Goal: Task Accomplishment & Management: Manage account settings

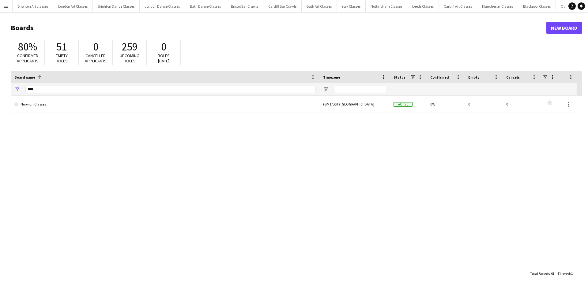
click at [8, 7] on app-icon "Menu" at bounding box center [6, 6] width 5 height 5
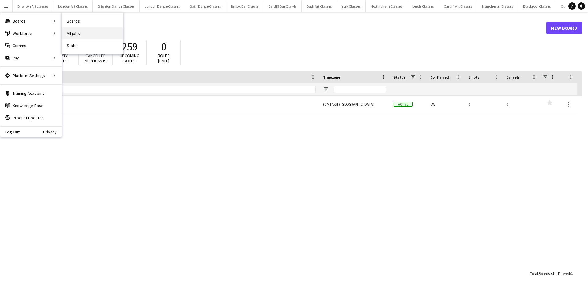
click at [103, 37] on link "All jobs" at bounding box center [92, 33] width 61 height 12
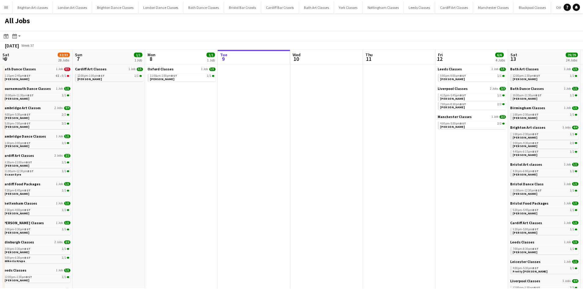
scroll to position [0, 146]
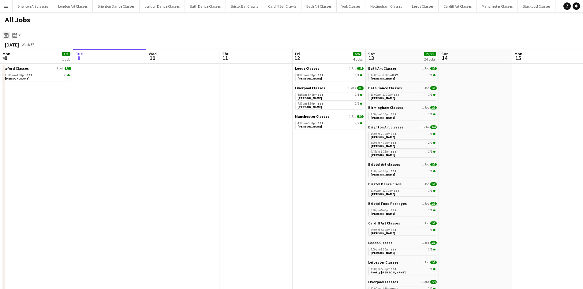
click at [7, 36] on icon at bounding box center [6, 36] width 2 height 2
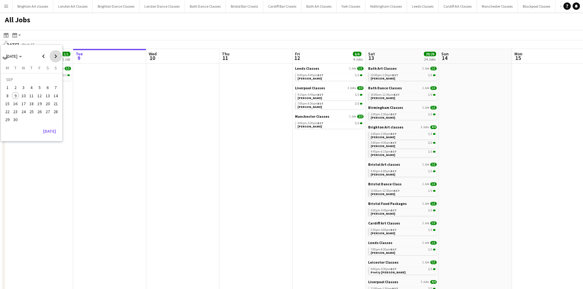
click at [50, 58] on span "Next month" at bounding box center [56, 56] width 12 height 12
click at [47, 112] on span "25" at bounding box center [47, 111] width 7 height 7
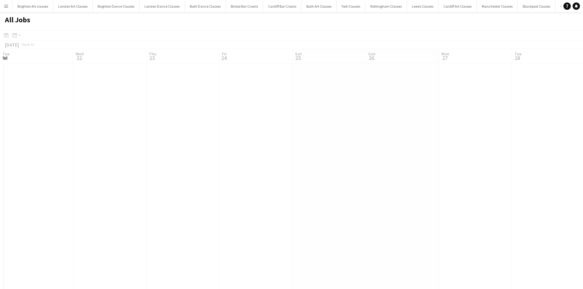
scroll to position [0, 211]
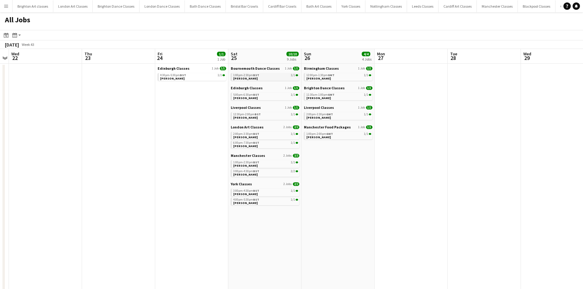
click at [251, 78] on span "[PERSON_NAME]" at bounding box center [245, 79] width 24 height 4
click at [6, 35] on icon at bounding box center [6, 35] width 5 height 5
click at [42, 58] on span "Previous month" at bounding box center [43, 56] width 12 height 12
click at [50, 95] on span "13" at bounding box center [47, 95] width 7 height 7
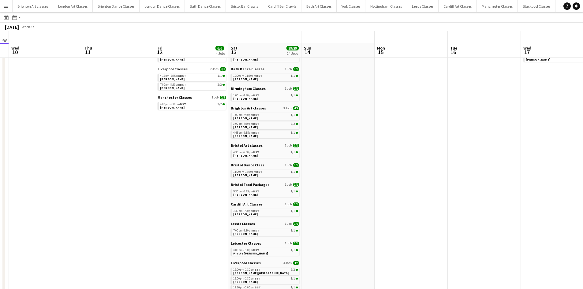
scroll to position [31, 0]
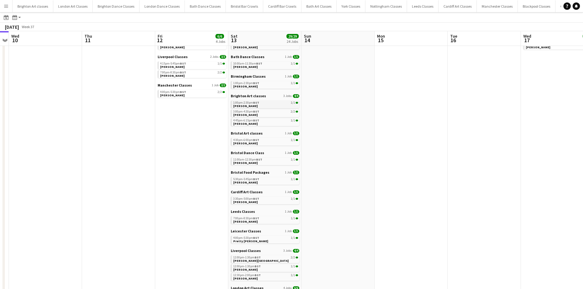
click at [262, 104] on link "1:00pm-2:30pm BST 1/1 Genevieve Cox" at bounding box center [265, 104] width 65 height 7
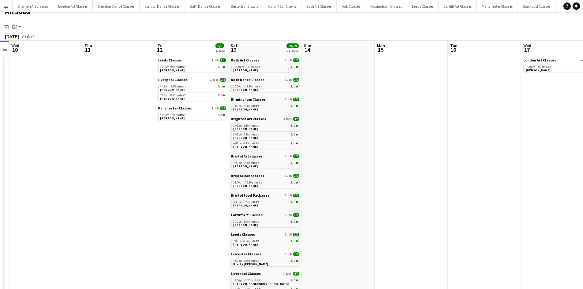
scroll to position [0, 0]
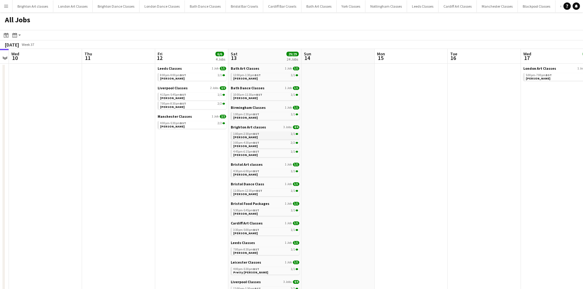
drag, startPoint x: 242, startPoint y: 136, endPoint x: 245, endPoint y: 136, distance: 3.2
click at [242, 136] on span "[PERSON_NAME]" at bounding box center [245, 137] width 24 height 4
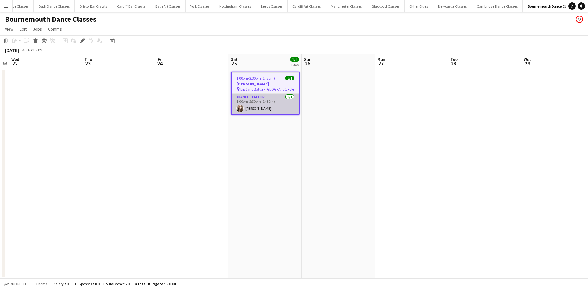
click at [288, 103] on app-card-role "Dance Teacher 1/1 1:00pm-2:30pm (1h30m) Eloise Podbery" at bounding box center [264, 104] width 67 height 21
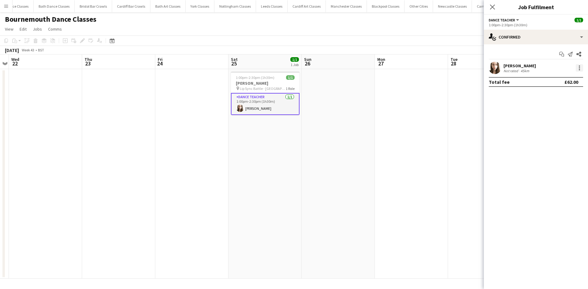
click at [578, 68] on div at bounding box center [578, 67] width 7 height 7
click at [561, 136] on span "Remove" at bounding box center [559, 138] width 38 height 6
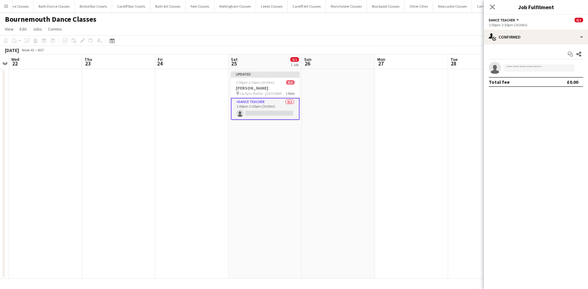
click at [368, 128] on app-date-cell at bounding box center [337, 174] width 73 height 210
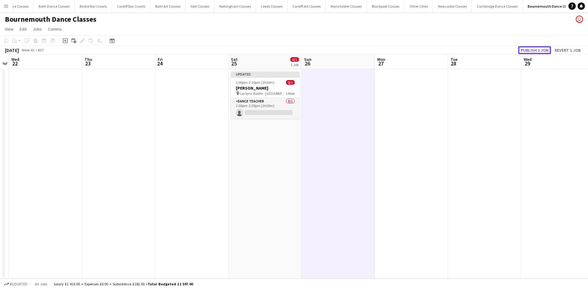
click at [543, 48] on button "Publish 1 job" at bounding box center [534, 50] width 33 height 8
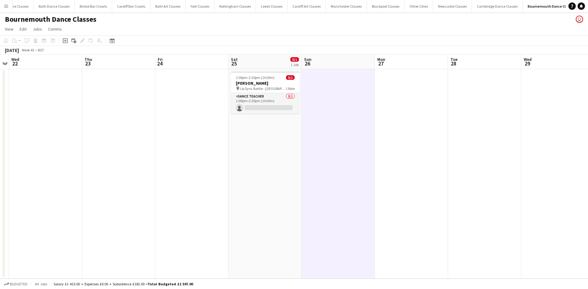
drag, startPoint x: 6, startPoint y: 8, endPoint x: 20, endPoint y: 15, distance: 15.5
click at [6, 8] on app-icon "Menu" at bounding box center [6, 6] width 5 height 5
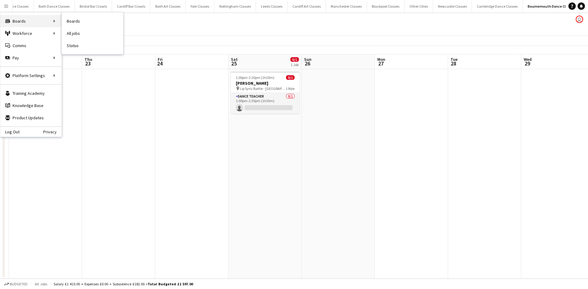
click at [27, 26] on div "Boards Boards" at bounding box center [30, 21] width 61 height 12
click at [67, 20] on link "Boards" at bounding box center [92, 21] width 61 height 12
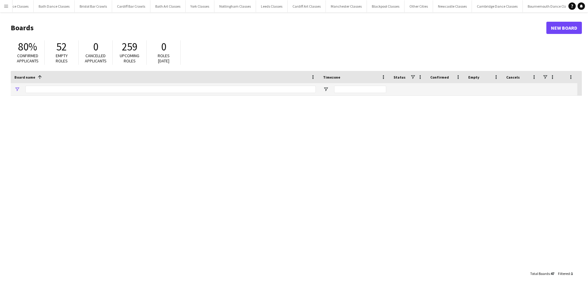
type input "****"
drag, startPoint x: 60, startPoint y: 85, endPoint x: 11, endPoint y: 88, distance: 49.3
click at [15, 88] on div "****" at bounding box center [165, 89] width 308 height 12
click at [4, 8] on button "Menu" at bounding box center [6, 6] width 12 height 12
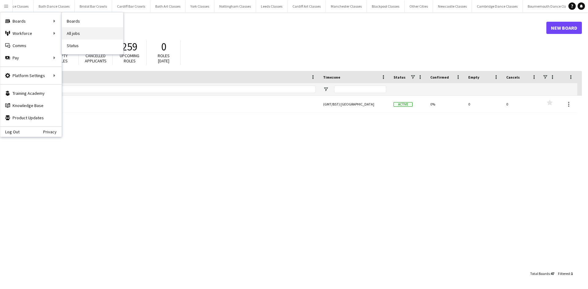
click at [86, 32] on link "All jobs" at bounding box center [92, 33] width 61 height 12
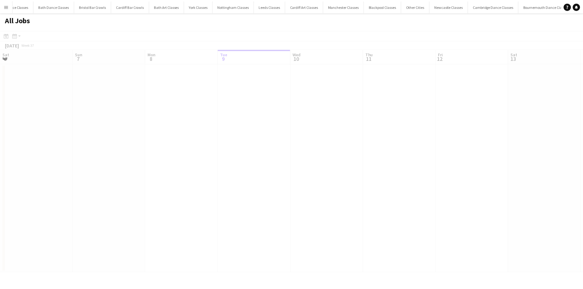
scroll to position [0, 146]
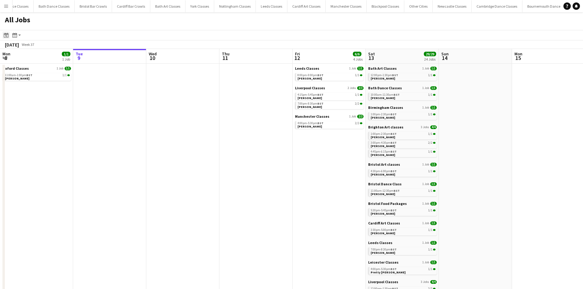
click at [7, 34] on icon at bounding box center [6, 35] width 5 height 5
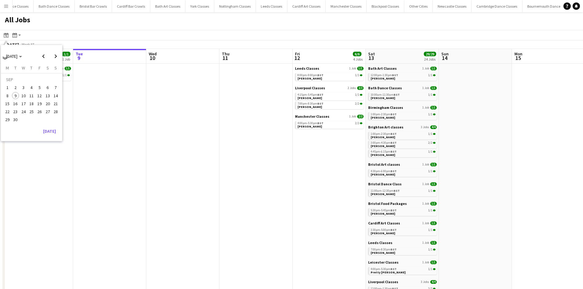
click at [45, 102] on span "20" at bounding box center [47, 103] width 7 height 7
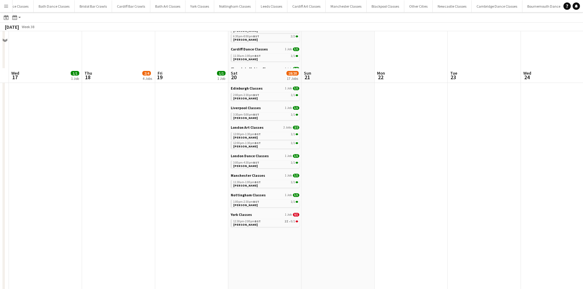
scroll to position [184, 0]
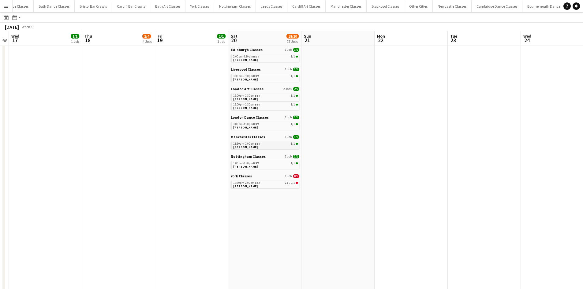
click at [266, 144] on div "11:30am-1:00pm BST 1/1" at bounding box center [265, 143] width 65 height 3
click at [254, 146] on link "11:30am-1:00pm BST 1/1 Sian Martin" at bounding box center [265, 145] width 65 height 7
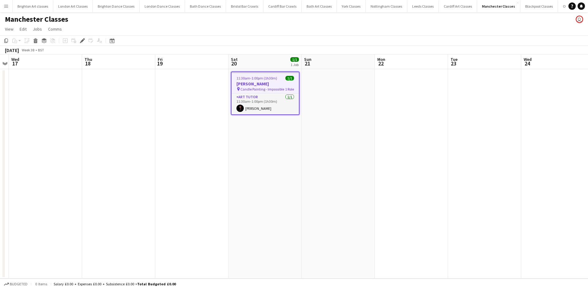
drag, startPoint x: 254, startPoint y: 108, endPoint x: 321, endPoint y: 89, distance: 70.0
click at [254, 108] on app-card-role "Art Tutor 1/1 11:30am-1:00pm (1h30m) Eve Howlett" at bounding box center [264, 104] width 67 height 21
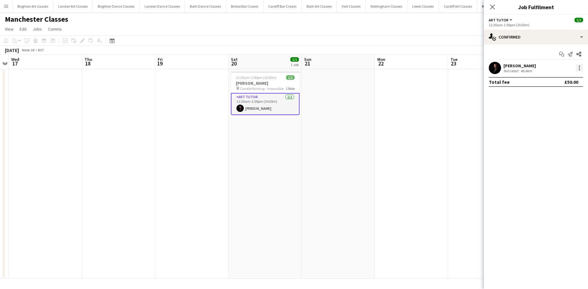
click at [580, 69] on div at bounding box center [578, 67] width 7 height 7
click at [557, 134] on button "Remove" at bounding box center [559, 138] width 48 height 15
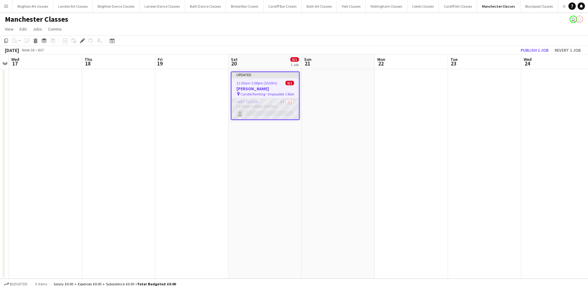
click at [274, 107] on app-card-role "Art Tutor 2I 0/1 11:30am-1:00pm (1h30m) single-neutral-actions" at bounding box center [264, 109] width 67 height 21
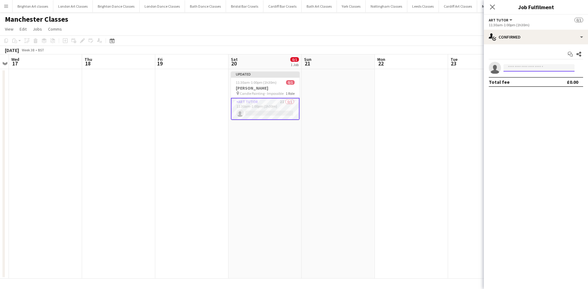
click at [518, 66] on input at bounding box center [538, 67] width 71 height 7
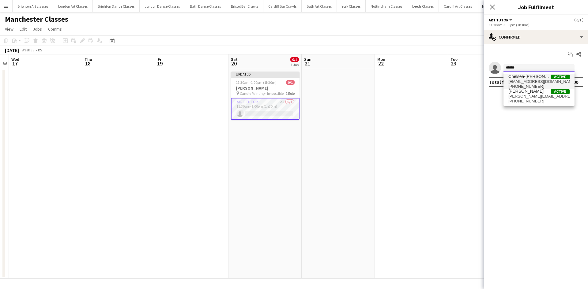
type input "******"
click at [516, 86] on span "+447528198527" at bounding box center [538, 86] width 61 height 5
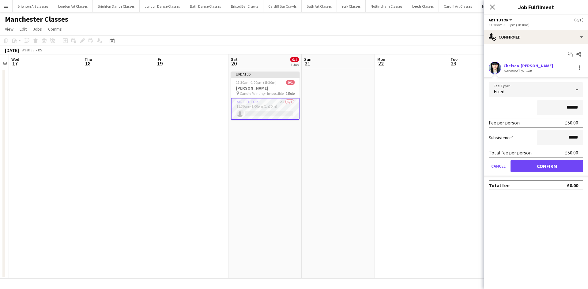
click at [543, 253] on mat-expansion-panel "check Confirmed Start chat Share Chelsea-Celeste Boyes Not rated 91.2km Fee Typ…" at bounding box center [536, 166] width 104 height 245
click at [546, 167] on button "Confirm" at bounding box center [546, 166] width 73 height 12
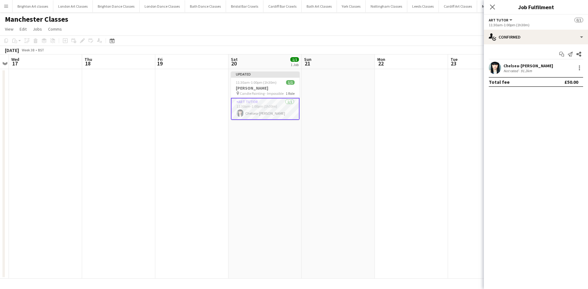
click at [409, 117] on app-date-cell at bounding box center [411, 174] width 73 height 210
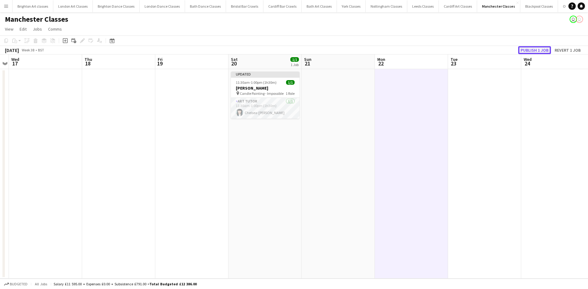
click at [537, 49] on button "Publish 1 job" at bounding box center [534, 50] width 33 height 8
click at [365, 138] on app-date-cell at bounding box center [337, 174] width 73 height 210
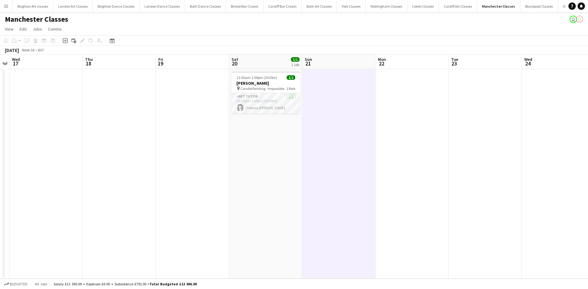
click at [249, 133] on app-date-cell "11:30am-1:00pm (1h30m) 1/1 Sian Martin pin Candle Painting - Impossible 1 Role …" at bounding box center [265, 174] width 73 height 210
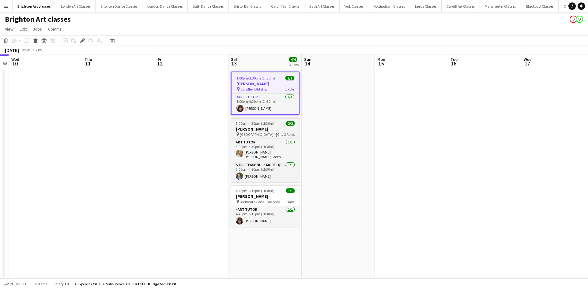
click at [249, 129] on h3 "[PERSON_NAME]" at bounding box center [265, 129] width 69 height 6
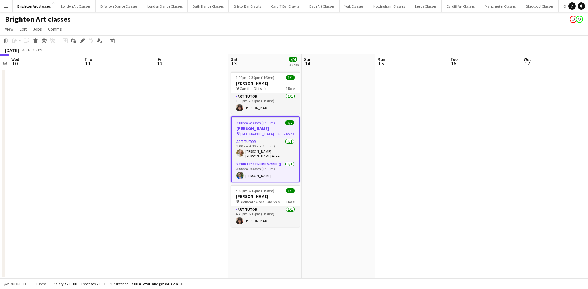
click at [255, 125] on span "3:00pm-4:30pm (1h30m)" at bounding box center [255, 123] width 39 height 5
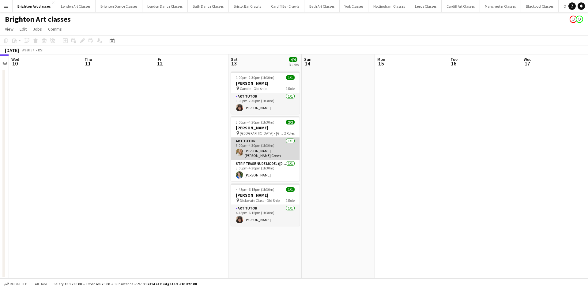
click at [263, 152] on app-card-role "Art Tutor 1/1 3:00pm-4:30pm (1h30m) Sue Kim Steele Green" at bounding box center [265, 149] width 69 height 23
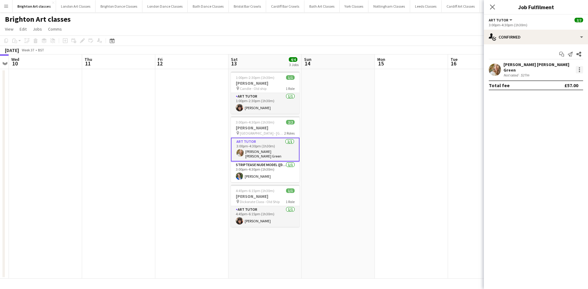
click at [580, 71] on div at bounding box center [578, 69] width 7 height 7
click at [503, 115] on div at bounding box center [294, 144] width 588 height 289
click at [577, 69] on div at bounding box center [578, 69] width 7 height 7
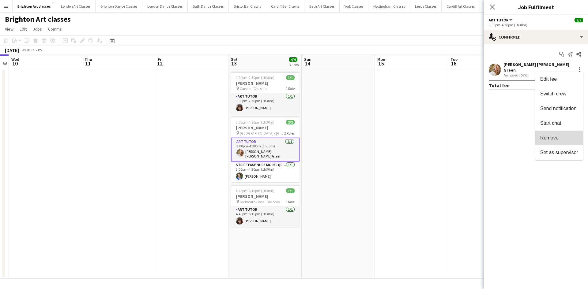
click at [549, 138] on span "Remove" at bounding box center [549, 137] width 18 height 5
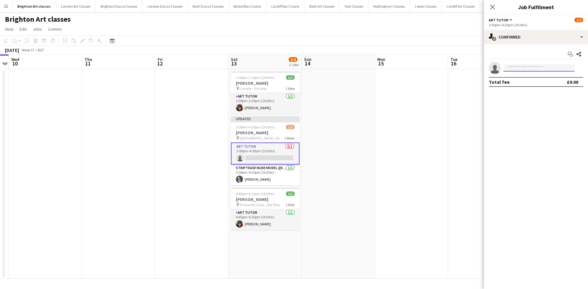
click at [521, 71] on input at bounding box center [538, 67] width 71 height 7
type input "***"
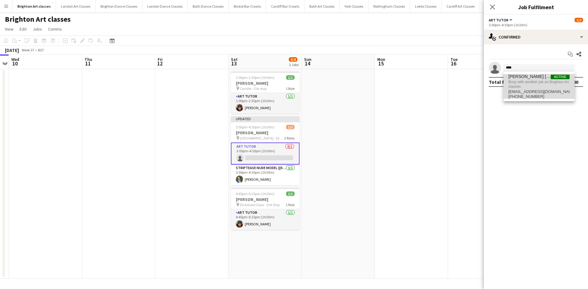
click at [542, 76] on span "Sue Kim Steele Green" at bounding box center [529, 76] width 42 height 5
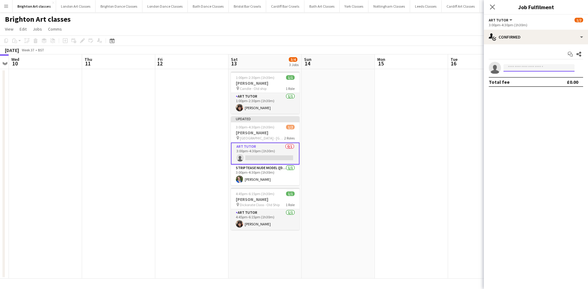
click at [529, 69] on input at bounding box center [538, 67] width 71 height 7
click at [539, 86] on span "Busy with another job on Brighton Art classes." at bounding box center [538, 84] width 61 height 10
click at [528, 70] on input at bounding box center [538, 67] width 71 height 7
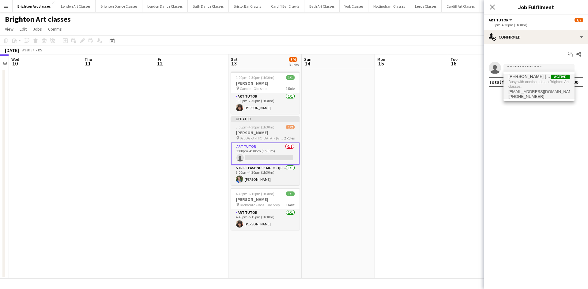
click at [271, 133] on h3 "[PERSON_NAME]" at bounding box center [265, 133] width 69 height 6
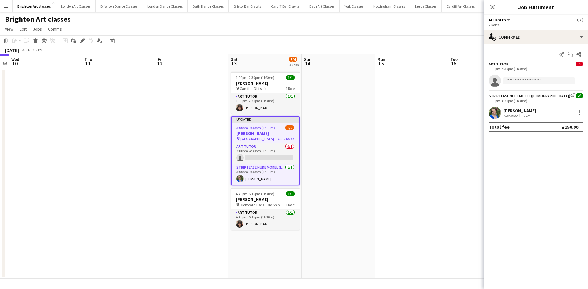
click at [331, 101] on app-date-cell at bounding box center [337, 174] width 73 height 210
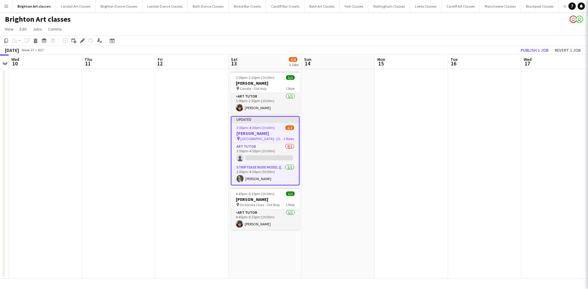
scroll to position [0, 210]
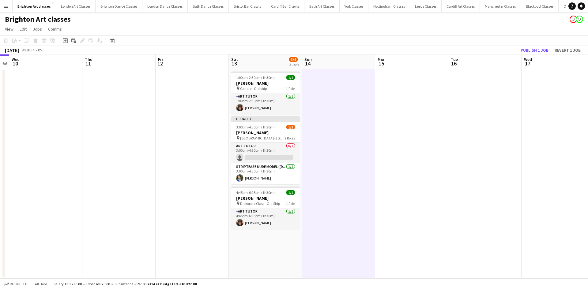
click at [541, 45] on app-toolbar "Copy Paste Paste Ctrl+V Paste with crew Ctrl+Shift+V Paste linked Job Delete Gr…" at bounding box center [294, 41] width 588 height 10
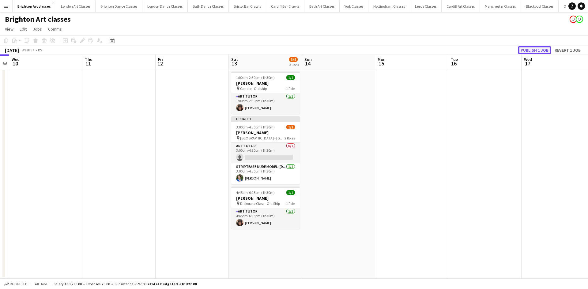
click at [540, 47] on button "Publish 1 job" at bounding box center [534, 50] width 33 height 8
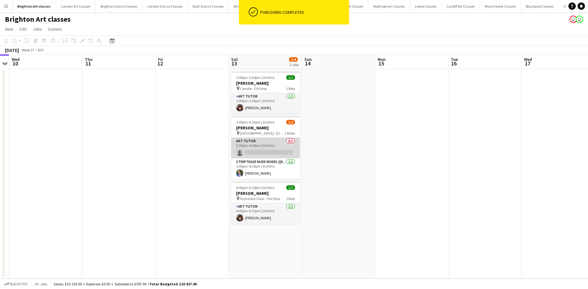
click at [273, 142] on app-card-role "Art Tutor 0/1 3:00pm-4:30pm (1h30m) single-neutral-actions" at bounding box center [265, 148] width 69 height 21
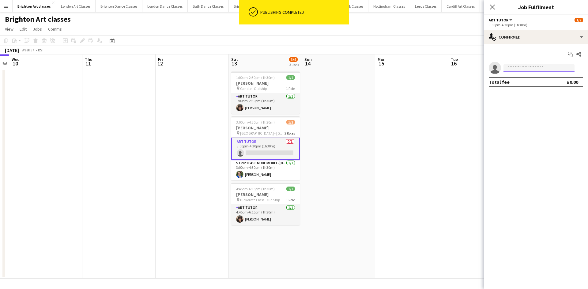
click at [552, 71] on input at bounding box center [538, 67] width 71 height 7
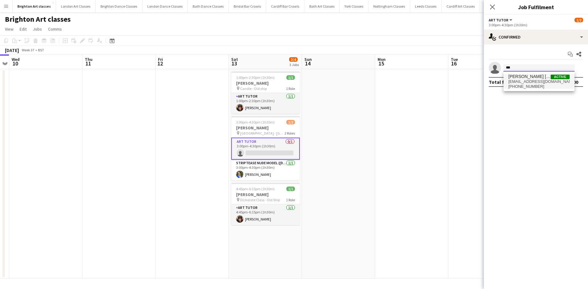
type input "***"
click at [546, 79] on span "[PERSON_NAME] [PERSON_NAME] Green" at bounding box center [529, 76] width 42 height 5
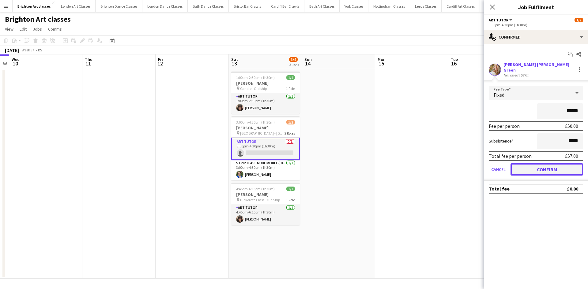
click at [559, 165] on button "Confirm" at bounding box center [546, 169] width 73 height 12
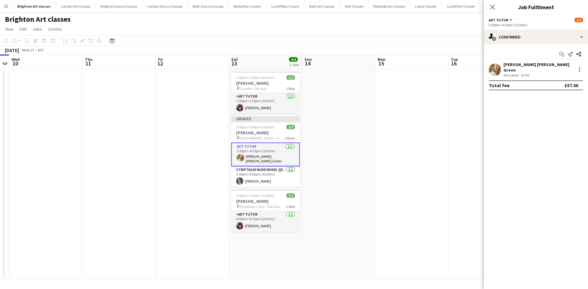
click at [427, 118] on app-date-cell at bounding box center [411, 174] width 73 height 210
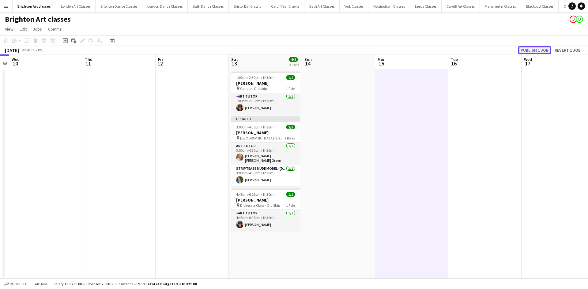
click at [527, 49] on button "Publish 1 job" at bounding box center [534, 50] width 33 height 8
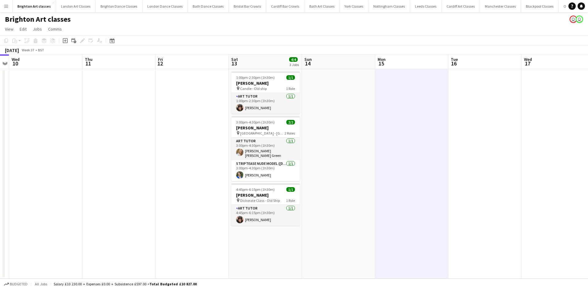
click at [358, 118] on app-date-cell at bounding box center [338, 174] width 73 height 210
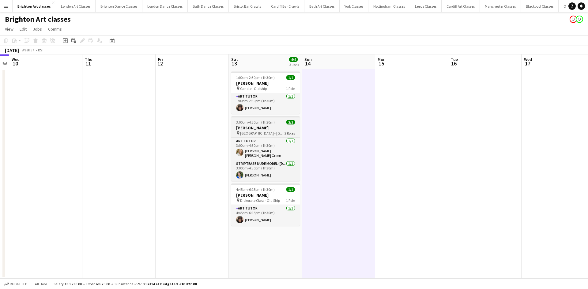
click at [291, 118] on app-job-card "3:00pm-4:30pm (1h30m) 2/2 Louie Tubridy pin Old Ship Hotel - Brighton 2 Roles A…" at bounding box center [265, 148] width 69 height 65
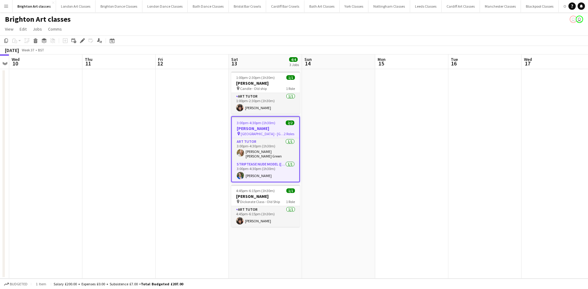
click at [318, 151] on app-date-cell at bounding box center [338, 174] width 73 height 210
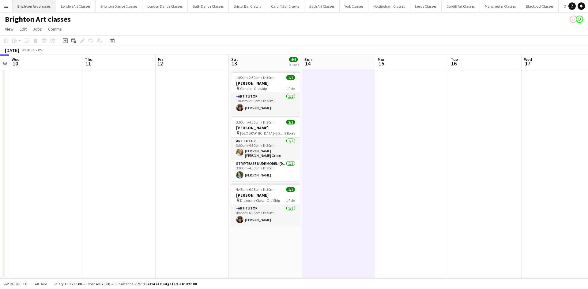
drag, startPoint x: 7, startPoint y: 5, endPoint x: 19, endPoint y: 11, distance: 12.7
click at [7, 5] on app-icon "Menu" at bounding box center [6, 6] width 5 height 5
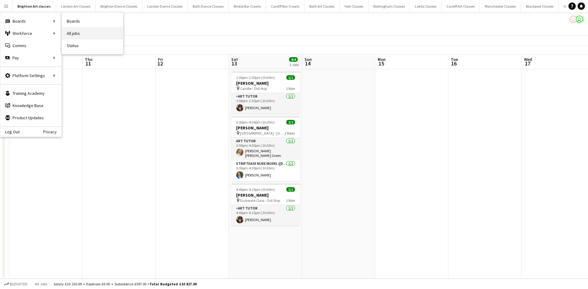
click at [70, 28] on link "All jobs" at bounding box center [92, 33] width 61 height 12
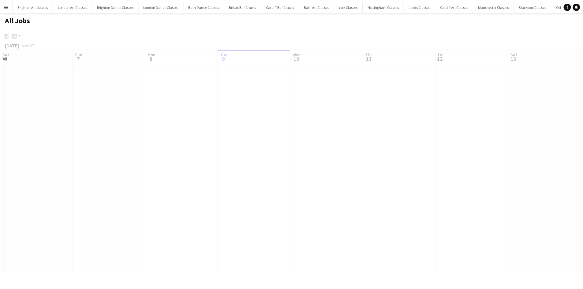
scroll to position [0, 146]
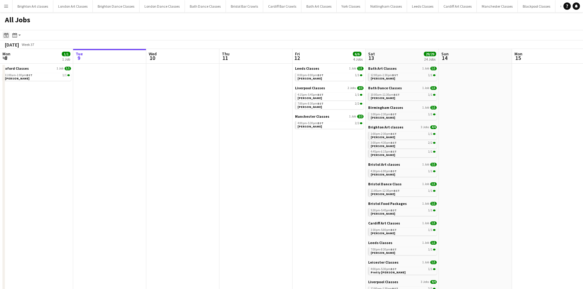
click at [8, 35] on icon at bounding box center [6, 35] width 5 height 5
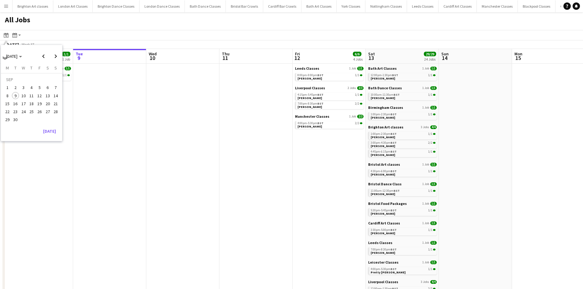
click at [46, 103] on span "20" at bounding box center [47, 103] width 7 height 7
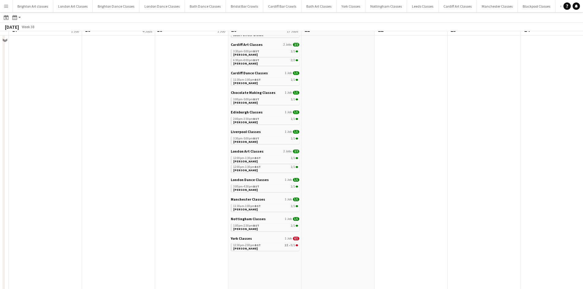
scroll to position [122, 0]
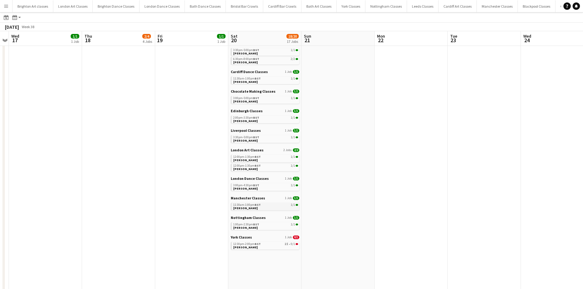
click at [264, 207] on link "11:30am-1:00pm BST 1/1 Sian Martin" at bounding box center [265, 206] width 65 height 7
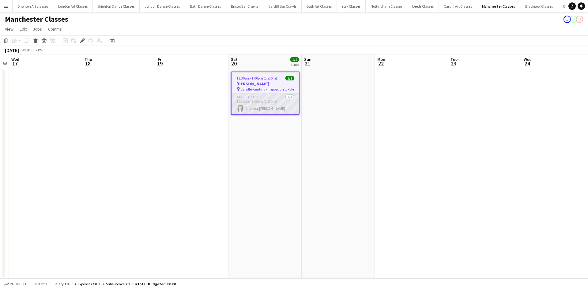
click at [262, 103] on app-card-role "Art Tutor [DATE] 11:30am-1:00pm (1h30m) Chelsea-[PERSON_NAME]" at bounding box center [264, 104] width 67 height 21
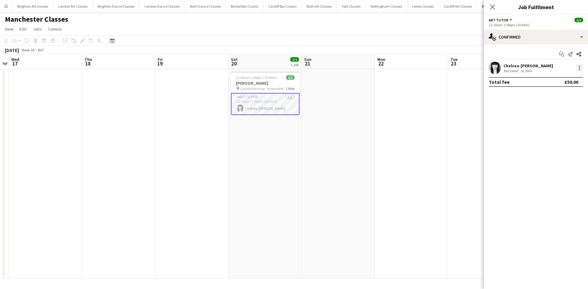
click at [582, 67] on div at bounding box center [578, 67] width 7 height 7
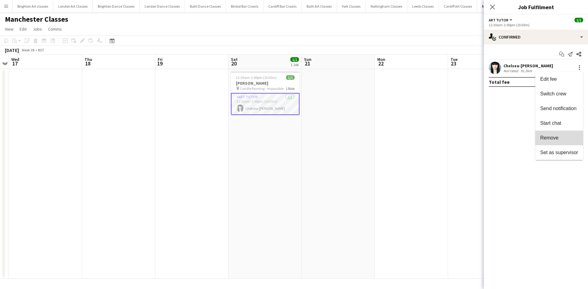
click at [558, 135] on span "Remove" at bounding box center [559, 138] width 38 height 6
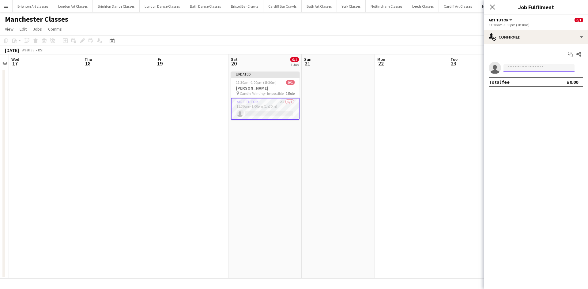
click at [544, 67] on input at bounding box center [538, 67] width 71 height 7
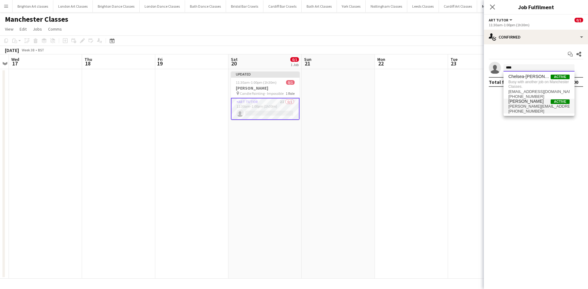
type input "****"
click at [544, 111] on span "+447884581202" at bounding box center [538, 111] width 61 height 5
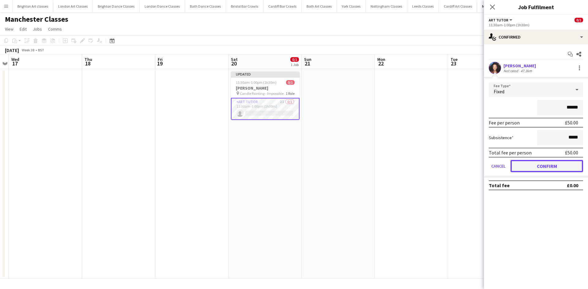
click at [544, 164] on button "Confirm" at bounding box center [546, 166] width 73 height 12
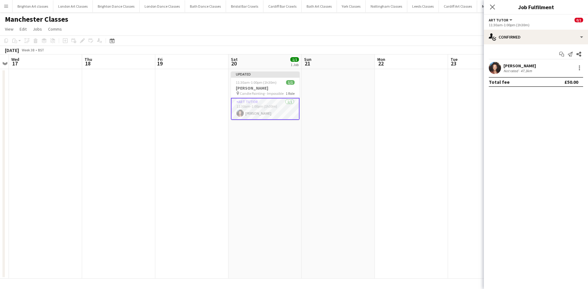
drag, startPoint x: 395, startPoint y: 125, endPoint x: 417, endPoint y: 114, distance: 24.5
click at [395, 125] on app-date-cell at bounding box center [411, 174] width 73 height 210
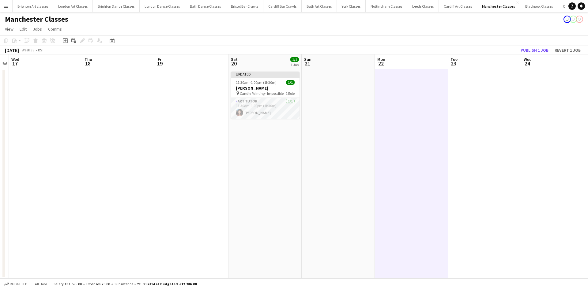
scroll to position [0, 210]
drag, startPoint x: 524, startPoint y: 49, endPoint x: 482, endPoint y: 54, distance: 41.9
click at [524, 49] on button "Publish 1 job" at bounding box center [534, 50] width 33 height 8
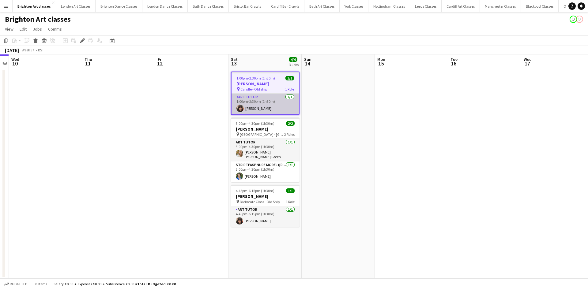
click at [263, 100] on app-card-role "Art Tutor [DATE] 1:00pm-2:30pm (1h30m) [PERSON_NAME]" at bounding box center [264, 104] width 67 height 21
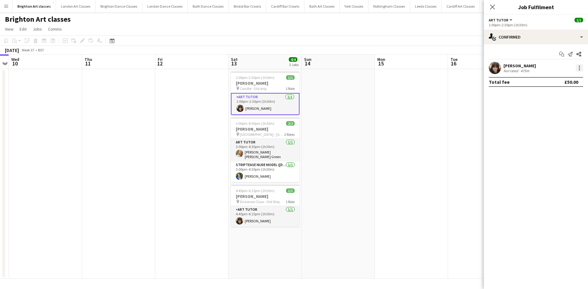
click at [578, 71] on div at bounding box center [578, 67] width 7 height 7
click at [544, 33] on div at bounding box center [294, 144] width 588 height 289
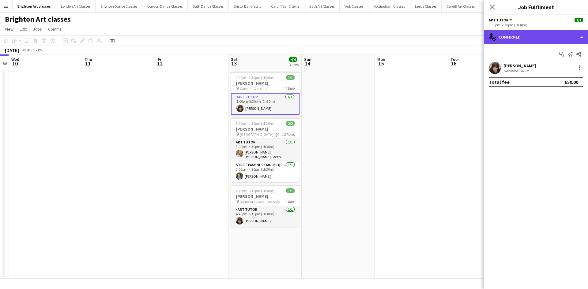
click at [565, 37] on div "single-neutral-actions-check-2 Confirmed" at bounding box center [536, 37] width 104 height 15
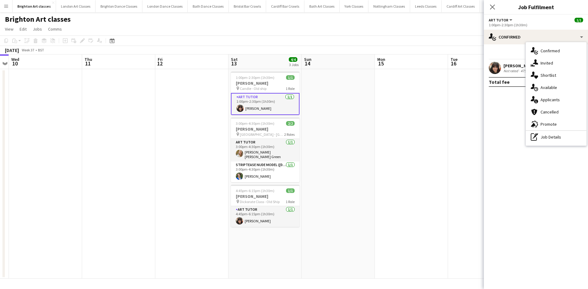
click at [507, 69] on div "Not rated" at bounding box center [511, 71] width 16 height 5
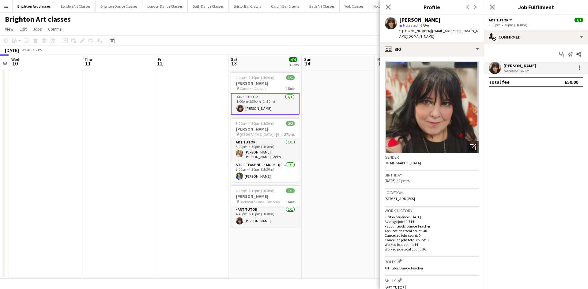
click at [325, 132] on app-date-cell at bounding box center [337, 174] width 73 height 210
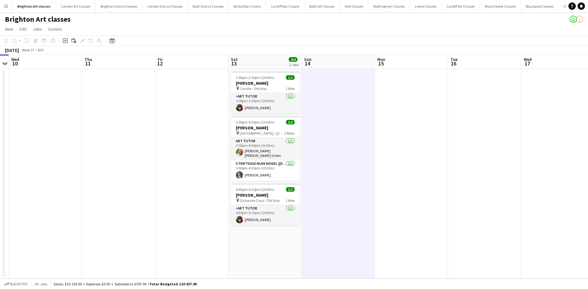
click at [114, 40] on icon "Date picker" at bounding box center [112, 40] width 5 height 5
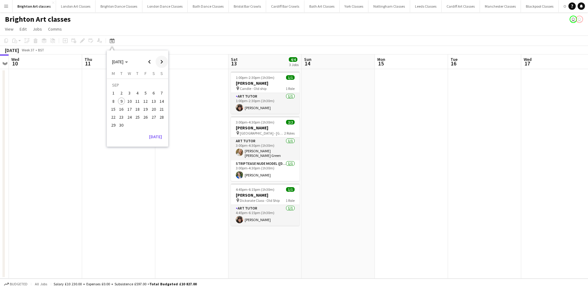
click at [159, 65] on span "Next month" at bounding box center [161, 62] width 12 height 12
click at [160, 64] on span "Next month" at bounding box center [161, 62] width 12 height 12
click at [161, 100] on span "16" at bounding box center [161, 102] width 7 height 7
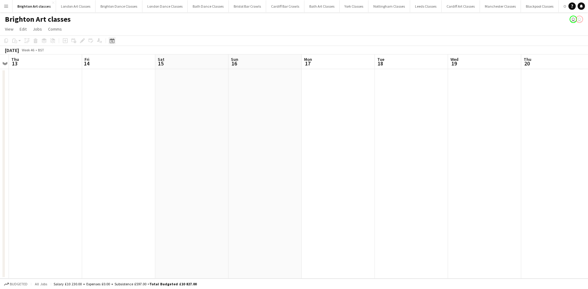
click at [112, 41] on icon "Date picker" at bounding box center [112, 40] width 5 height 5
click at [199, 110] on app-date-cell at bounding box center [191, 174] width 73 height 210
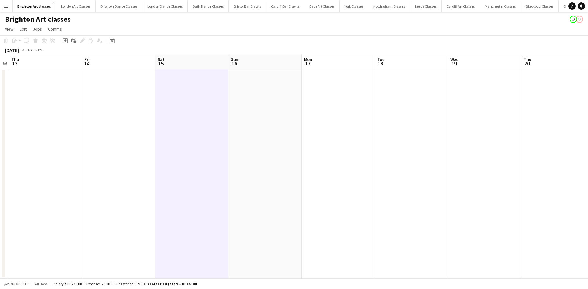
click at [205, 85] on app-date-cell at bounding box center [191, 174] width 73 height 210
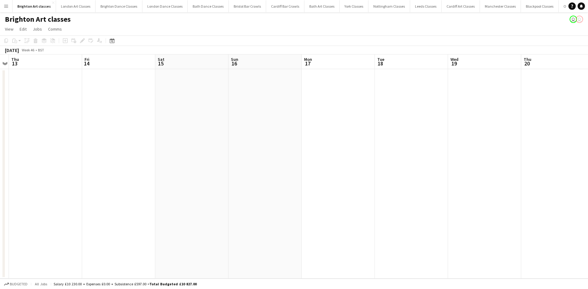
click at [185, 81] on app-date-cell at bounding box center [191, 174] width 73 height 210
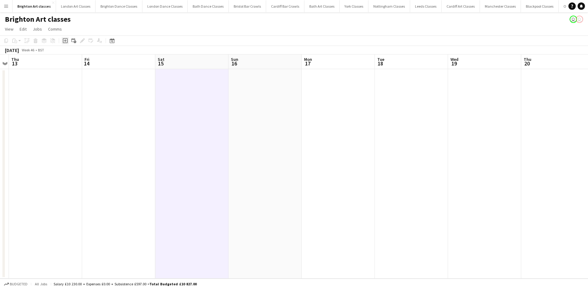
drag, startPoint x: 62, startPoint y: 43, endPoint x: 148, endPoint y: 83, distance: 94.2
click at [63, 43] on div "Add job" at bounding box center [65, 40] width 7 height 7
click at [64, 40] on div "Add job Add linked Job Edit Edit linked Job Applicants" at bounding box center [79, 40] width 47 height 7
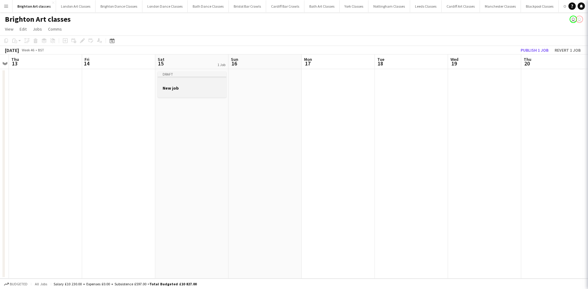
click at [182, 88] on h3 "New job" at bounding box center [192, 88] width 69 height 6
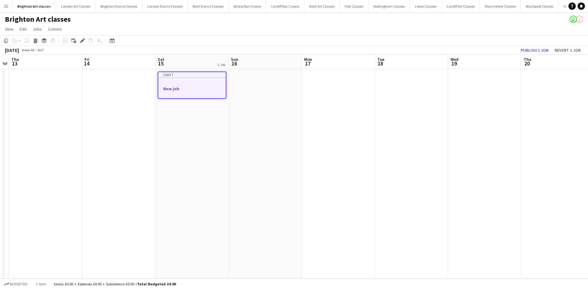
click at [84, 39] on icon "Edit" at bounding box center [82, 40] width 5 height 5
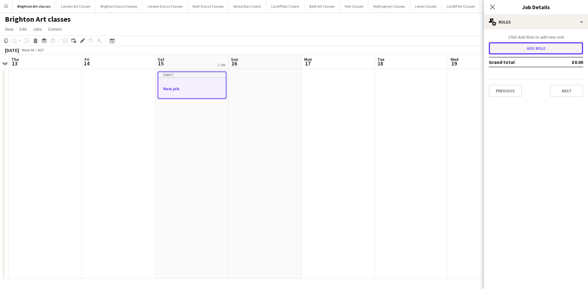
click at [533, 52] on button "Add role" at bounding box center [535, 48] width 94 height 12
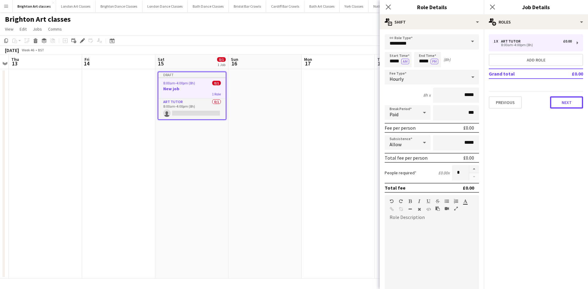
click at [565, 103] on button "Next" at bounding box center [566, 102] width 33 height 12
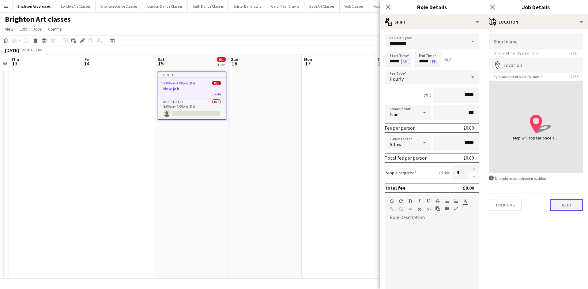
click at [563, 207] on button "Next" at bounding box center [566, 205] width 33 height 12
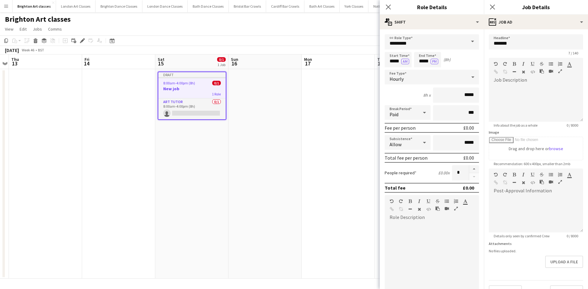
click at [244, 121] on app-date-cell at bounding box center [264, 174] width 73 height 210
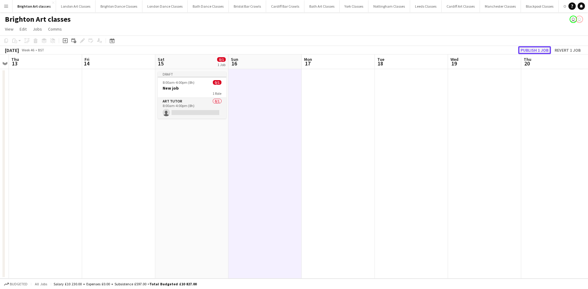
click at [545, 49] on button "Publish 1 job" at bounding box center [534, 50] width 33 height 8
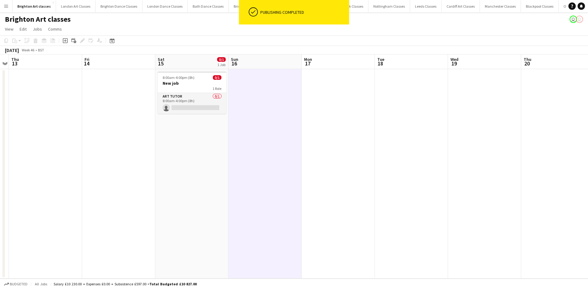
drag, startPoint x: 179, startPoint y: 111, endPoint x: 183, endPoint y: 111, distance: 4.3
click at [185, 111] on app-card-role "Art Tutor 0/1 8:00am-4:00pm (8h) single-neutral-actions" at bounding box center [192, 103] width 69 height 21
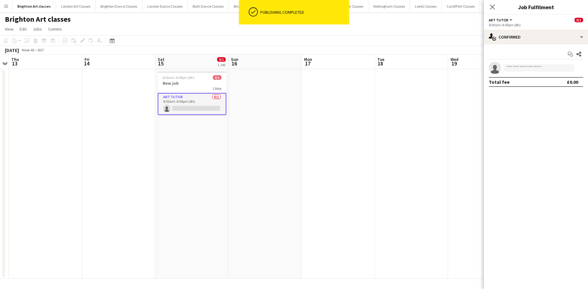
scroll to position [0, 210]
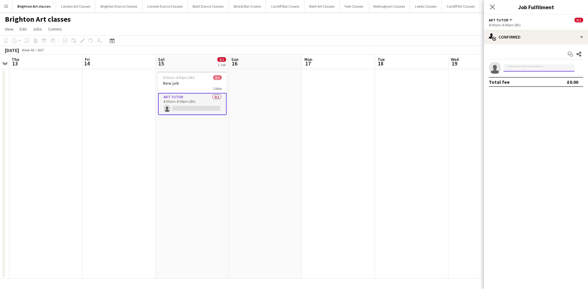
click at [525, 64] on input at bounding box center [538, 67] width 71 height 7
type input "***"
click at [536, 84] on span "[PHONE_NUMBER]" at bounding box center [538, 86] width 61 height 5
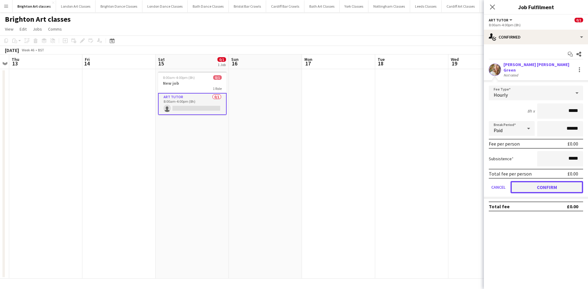
click at [532, 183] on button "Confirm" at bounding box center [546, 187] width 73 height 12
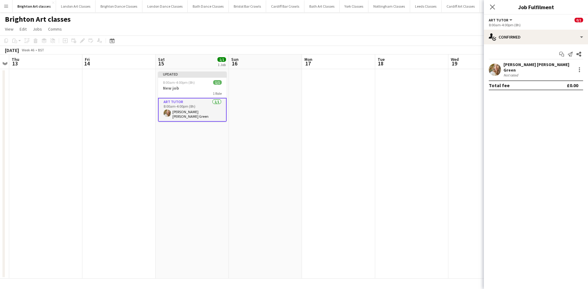
click at [429, 95] on app-date-cell at bounding box center [411, 174] width 73 height 210
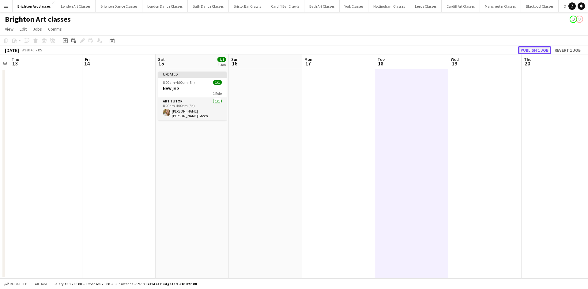
click at [545, 48] on button "Publish 1 job" at bounding box center [534, 50] width 33 height 8
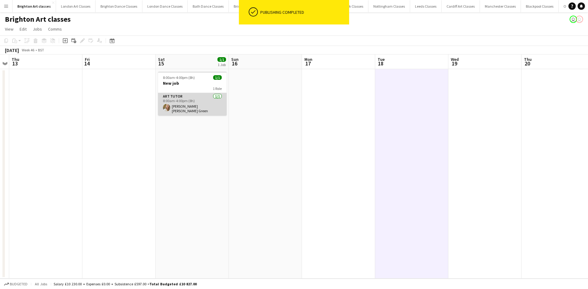
click at [211, 108] on app-card-role "Art Tutor [DATE] 8:00am-4:00pm (8h) [PERSON_NAME] [PERSON_NAME] Green" at bounding box center [192, 104] width 69 height 23
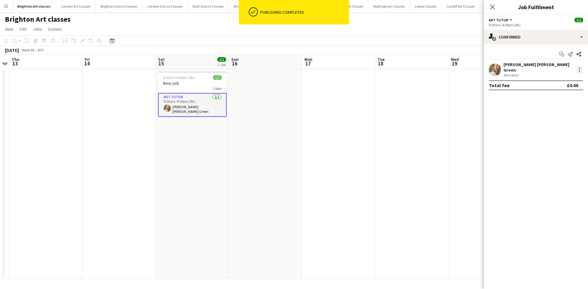
click at [577, 66] on div at bounding box center [578, 69] width 7 height 7
click at [545, 138] on span "Remove" at bounding box center [549, 137] width 18 height 5
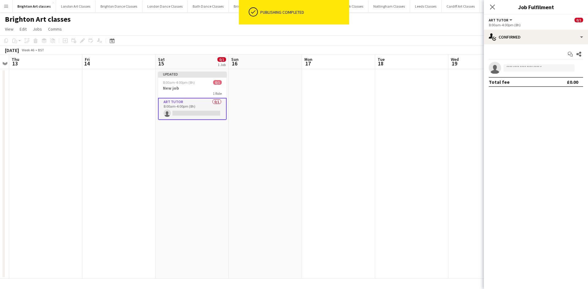
click at [300, 125] on app-date-cell at bounding box center [265, 174] width 73 height 210
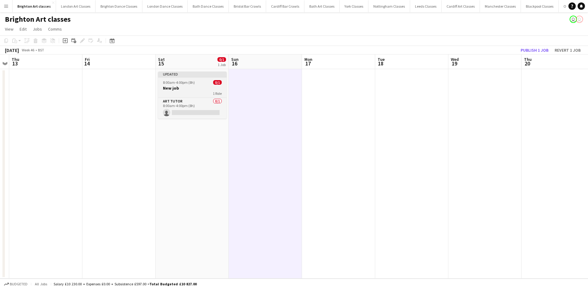
click at [214, 80] on app-job-card "Updated 8:00am-4:00pm (8h) 0/1 New job 1 Role Art Tutor 0/1 8:00am-4:00pm (8h) …" at bounding box center [192, 95] width 69 height 47
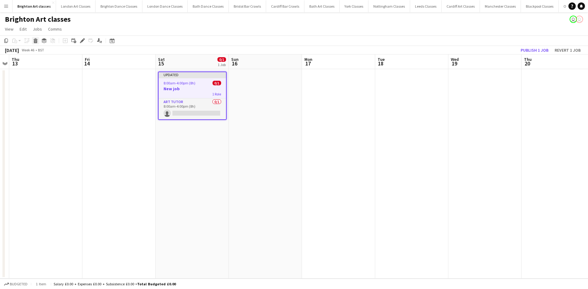
click at [33, 43] on div "Delete" at bounding box center [35, 40] width 7 height 7
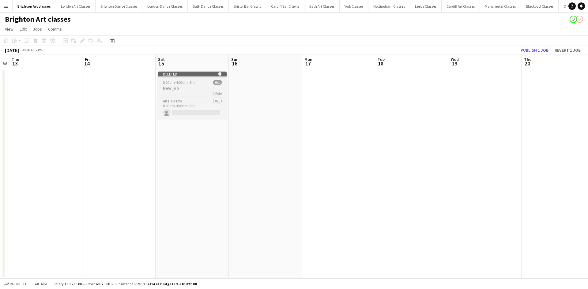
click at [213, 92] on span "1 Role" at bounding box center [217, 93] width 9 height 5
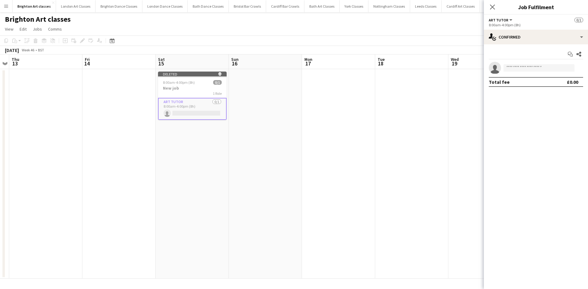
click at [254, 145] on app-date-cell at bounding box center [265, 174] width 73 height 210
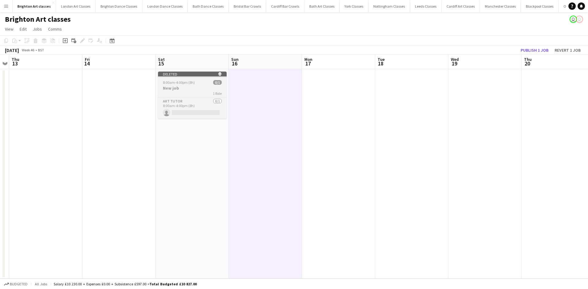
scroll to position [0, 210]
click at [519, 51] on button "Publish 1 job" at bounding box center [534, 50] width 33 height 8
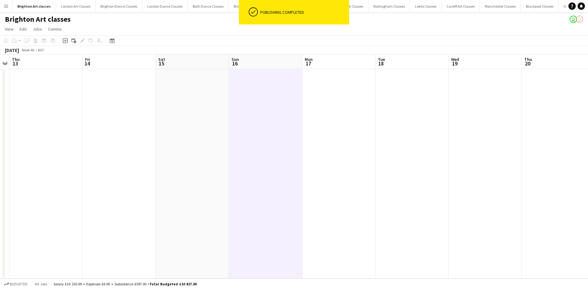
click at [207, 84] on app-date-cell at bounding box center [192, 174] width 73 height 210
